Goal: Task Accomplishment & Management: Complete application form

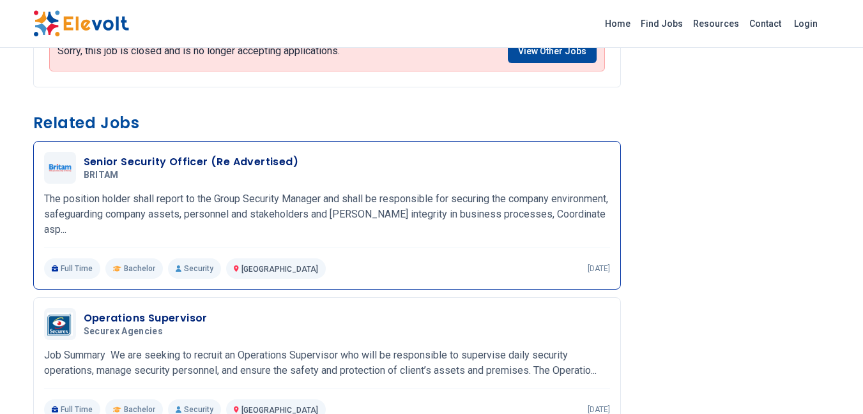
scroll to position [702, 0]
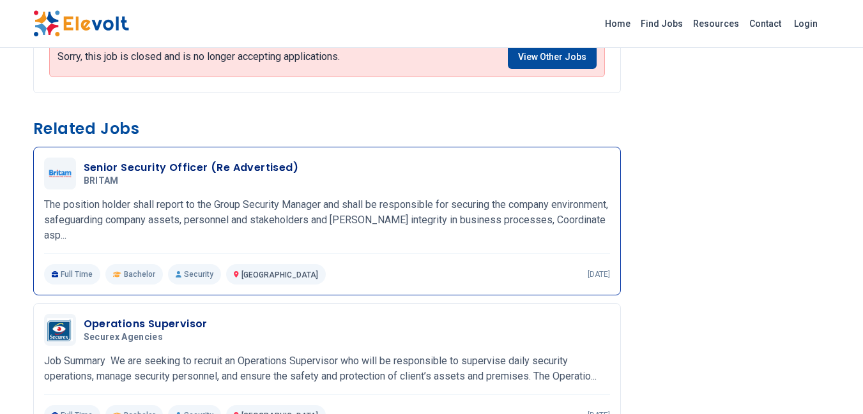
click at [125, 167] on h3 "Senior Security Officer (Re Advertised)" at bounding box center [191, 167] width 215 height 15
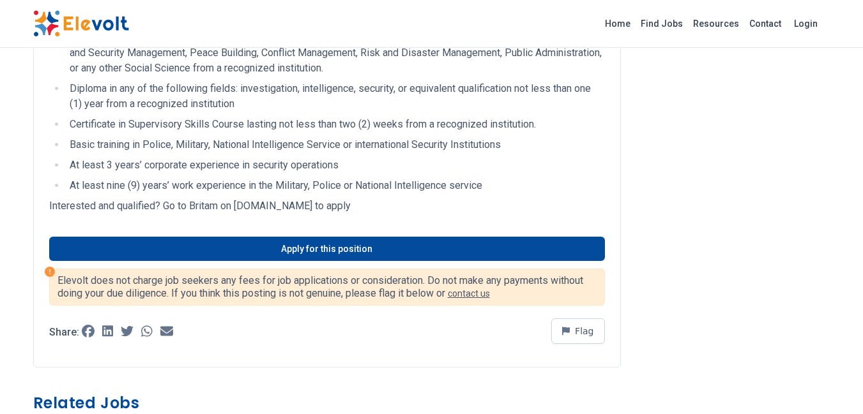
scroll to position [702, 0]
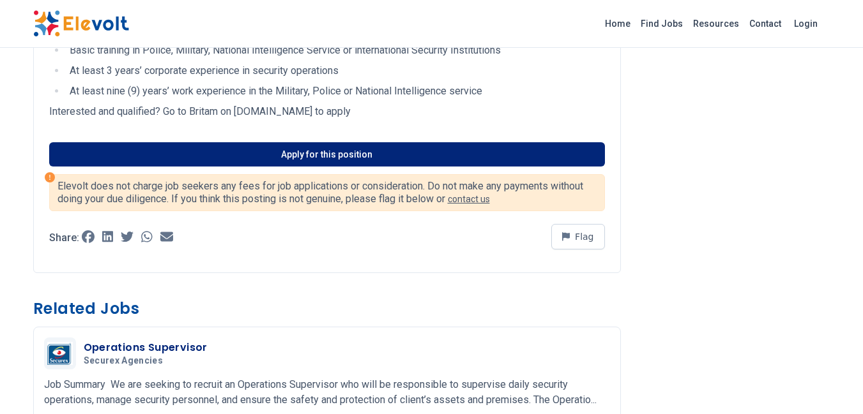
click at [289, 155] on link "Apply for this position" at bounding box center [327, 154] width 556 height 24
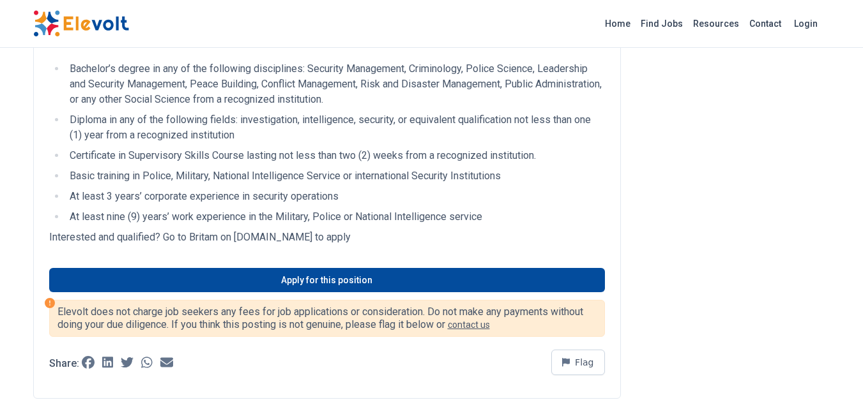
scroll to position [575, 0]
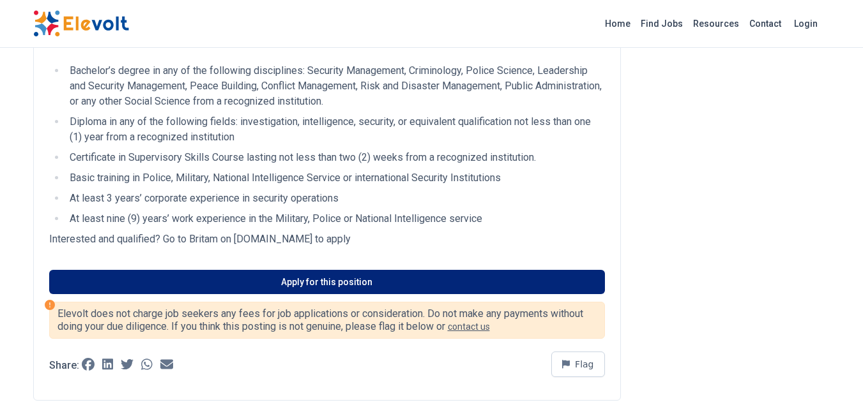
click at [327, 281] on link "Apply for this position" at bounding box center [327, 282] width 556 height 24
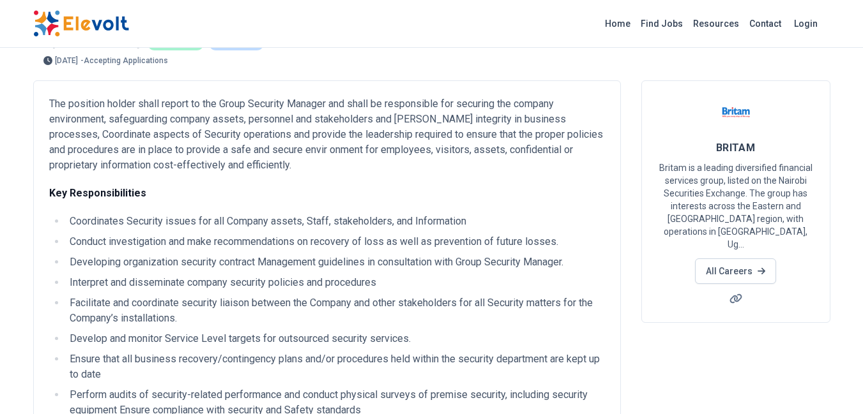
scroll to position [319, 0]
